Goal: Transaction & Acquisition: Obtain resource

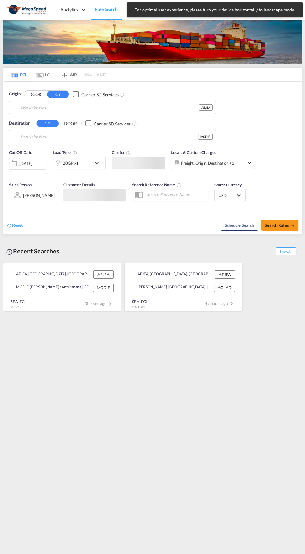
type input "[GEOGRAPHIC_DATA], [GEOGRAPHIC_DATA]"
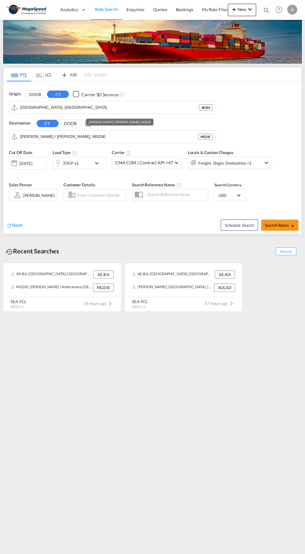
click at [108, 135] on input "[PERSON_NAME] / [PERSON_NAME], MGDIE" at bounding box center [108, 136] width 177 height 9
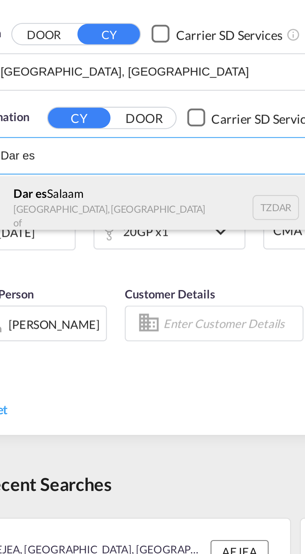
click at [37, 153] on div "[GEOGRAPHIC_DATA] [GEOGRAPHIC_DATA], [GEOGRAPHIC_DATA] TZDAR" at bounding box center [68, 154] width 118 height 21
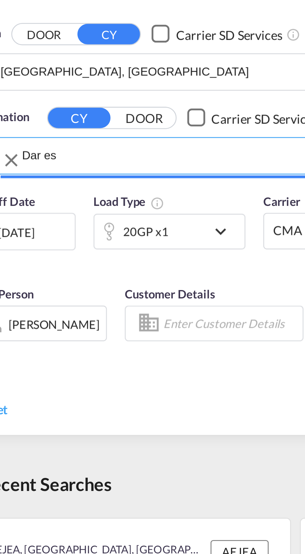
type input "[GEOGRAPHIC_DATA], TZDAR"
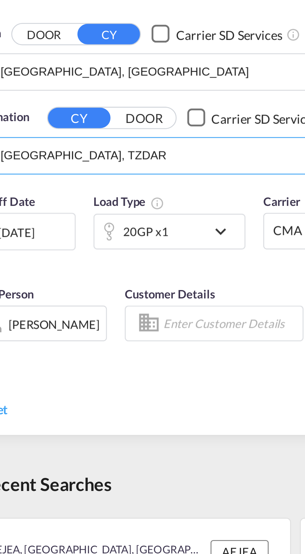
click at [99, 163] on md-icon "icon-chevron-down" at bounding box center [98, 162] width 11 height 7
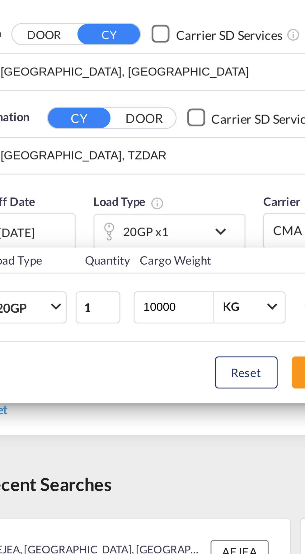
click at [96, 161] on div "Load Type Quantity Cargo Weight 20GP 20GP 40GP 40HC 45HC 20RE 40RE 40HR 20OT 40…" at bounding box center [152, 277] width 305 height 554
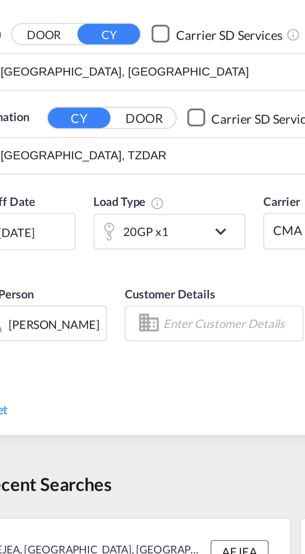
click at [96, 162] on md-icon "icon-chevron-down" at bounding box center [98, 162] width 11 height 7
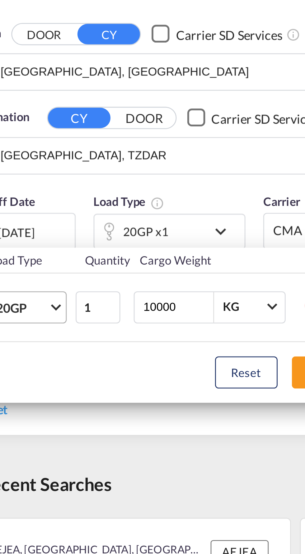
click at [39, 189] on span "Choose: \a20GP" at bounding box center [39, 188] width 3 height 3
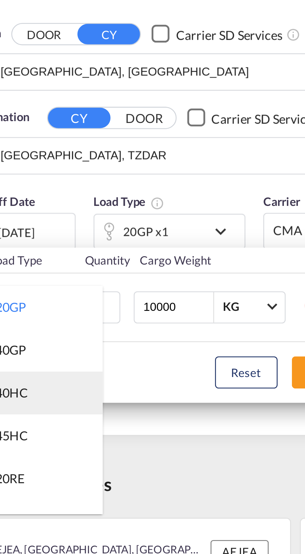
click at [30, 219] on md-option "40HC" at bounding box center [34, 219] width 42 height 15
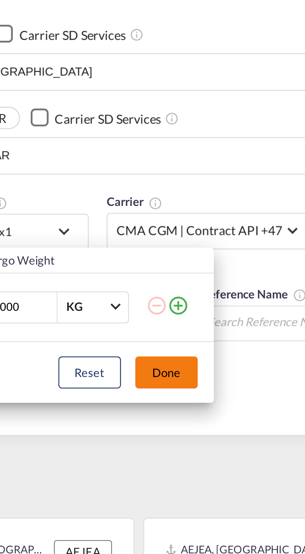
click at [136, 211] on button "Done" at bounding box center [133, 212] width 22 height 11
